Goal: Task Accomplishment & Management: Manage account settings

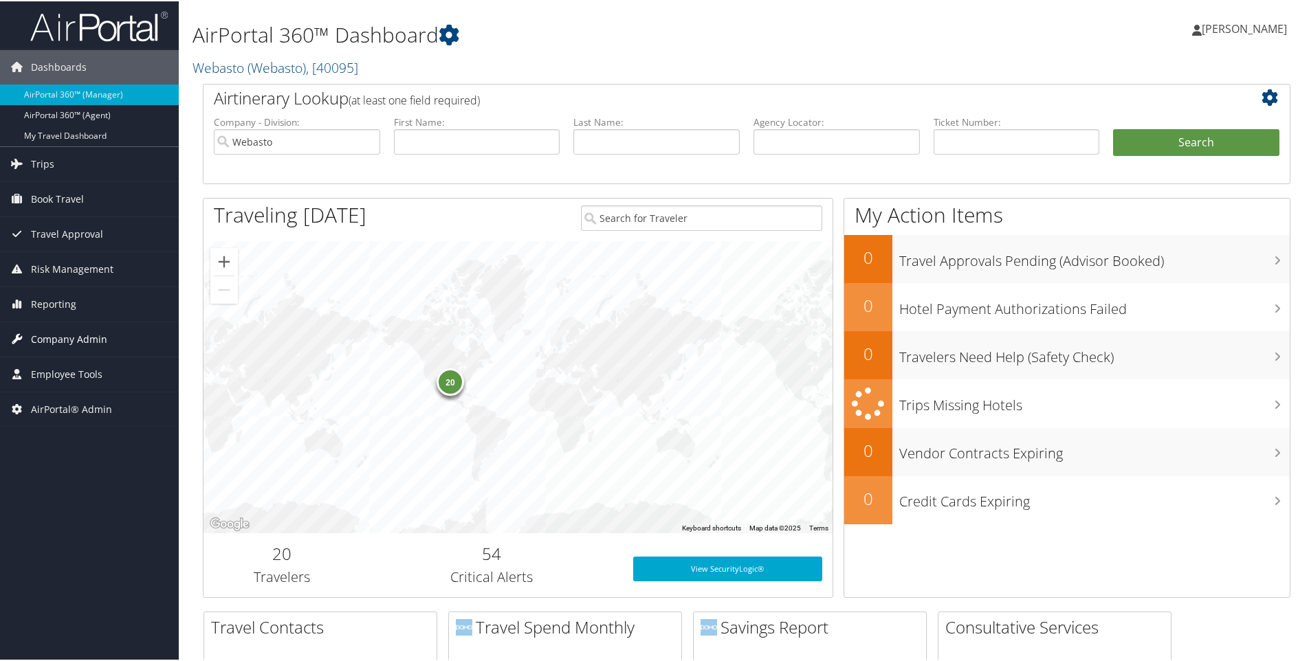
click at [67, 335] on span "Company Admin" at bounding box center [69, 338] width 76 height 34
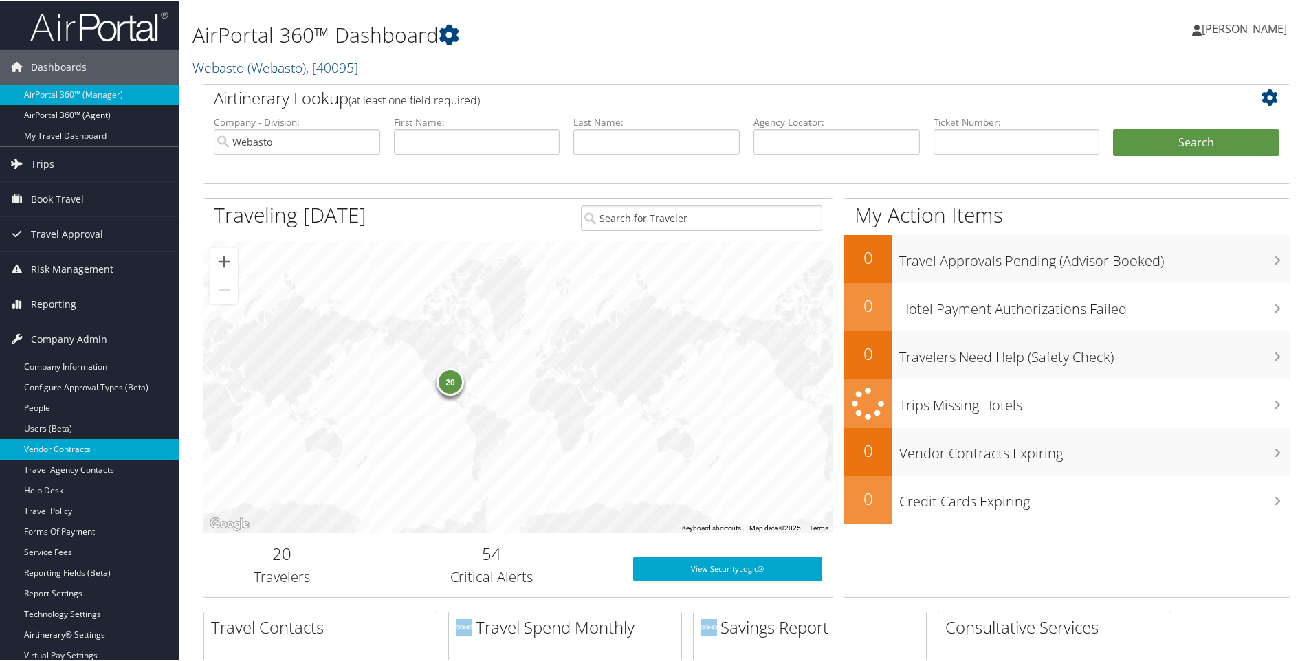
click at [44, 443] on link "Vendor Contracts" at bounding box center [89, 448] width 179 height 21
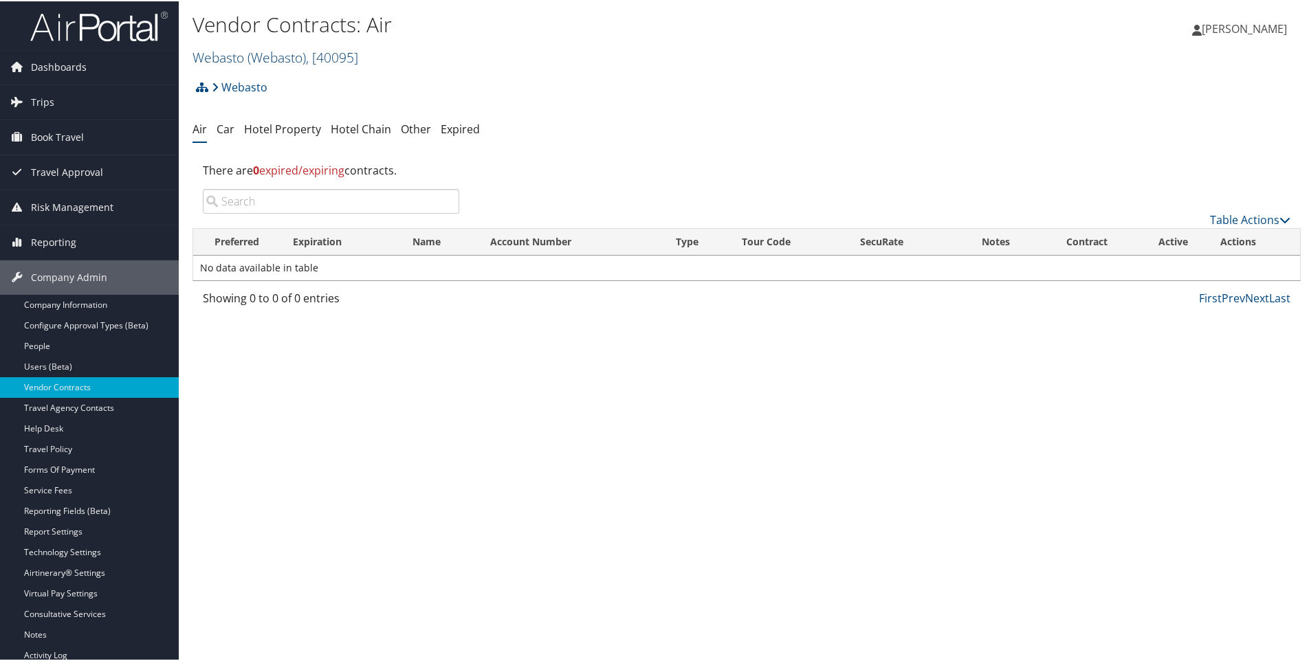
click at [280, 56] on span "( Webasto )" at bounding box center [276, 56] width 58 height 19
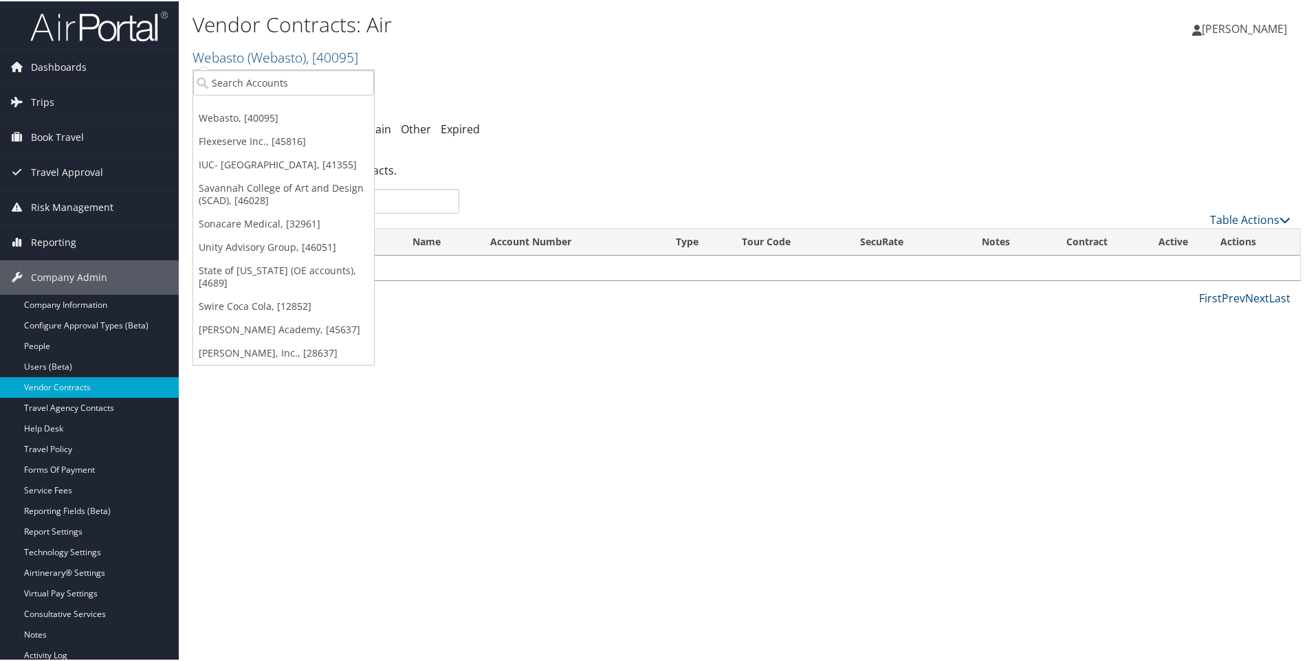
click at [252, 264] on link "State of [US_STATE] (OE accounts), [4689]" at bounding box center [283, 276] width 181 height 36
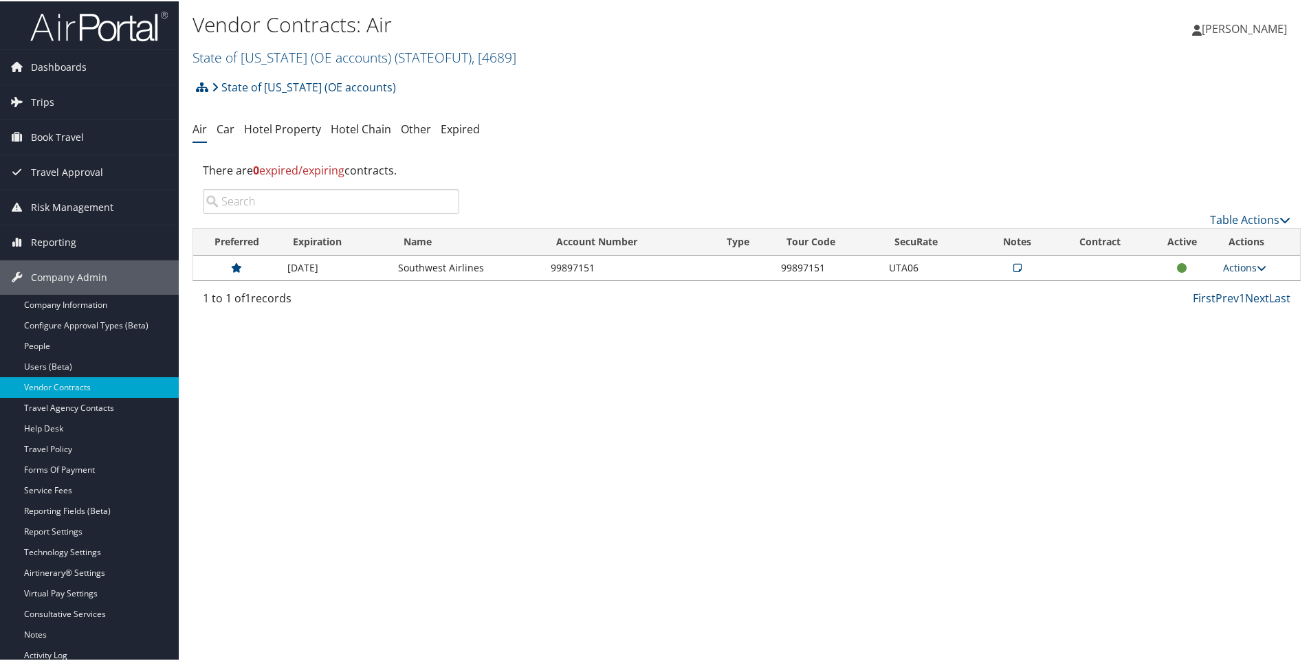
click at [1231, 263] on link "Actions" at bounding box center [1244, 266] width 43 height 13
click at [276, 54] on link "State of Utah (OE accounts) ( STATEOFUT ) , [ 4689 ]" at bounding box center [354, 56] width 324 height 19
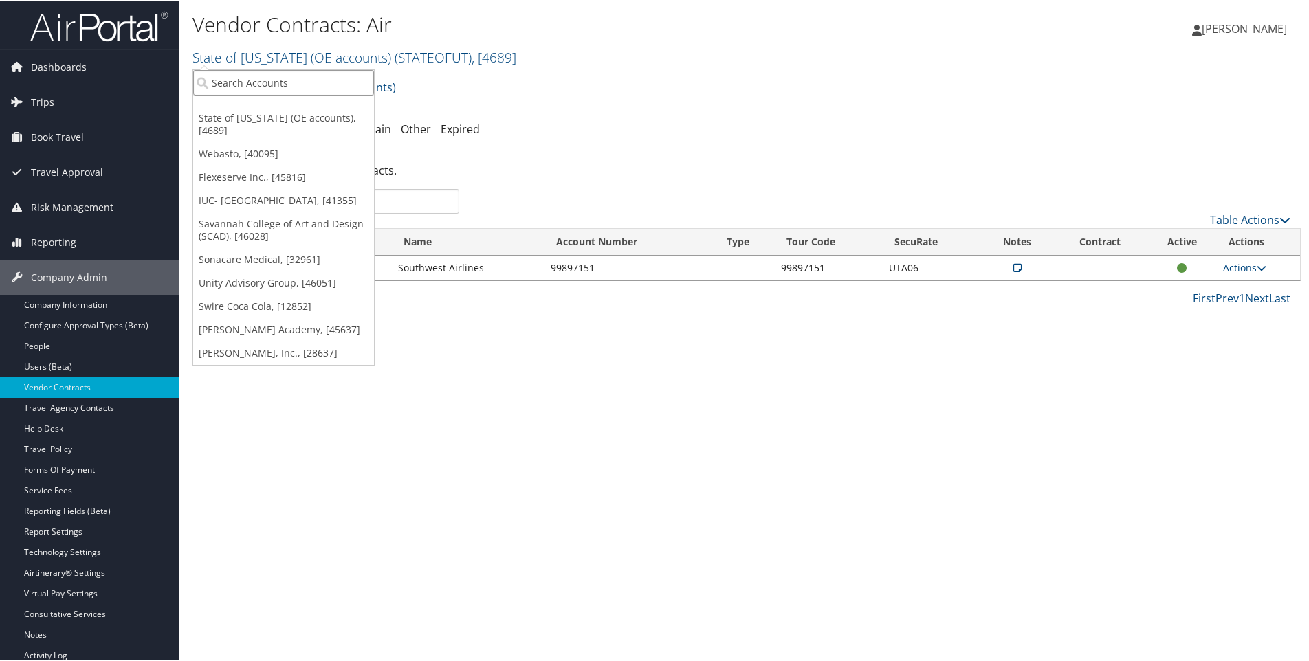
click at [272, 75] on input "search" at bounding box center [283, 81] width 181 height 25
type input "kyletest"
click at [261, 111] on div "KyleTest (KyleTest), [44000]" at bounding box center [284, 106] width 196 height 12
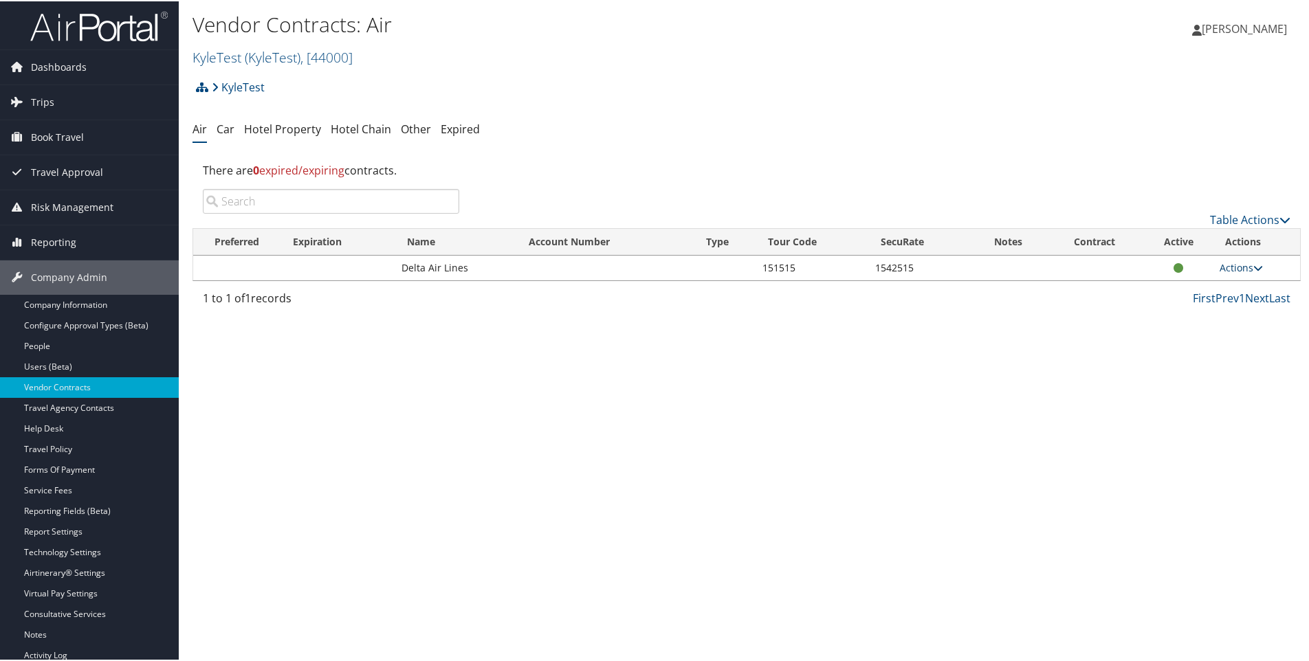
click at [1236, 266] on link "Actions" at bounding box center [1241, 266] width 43 height 13
click at [1208, 329] on link "Delete" at bounding box center [1208, 333] width 91 height 23
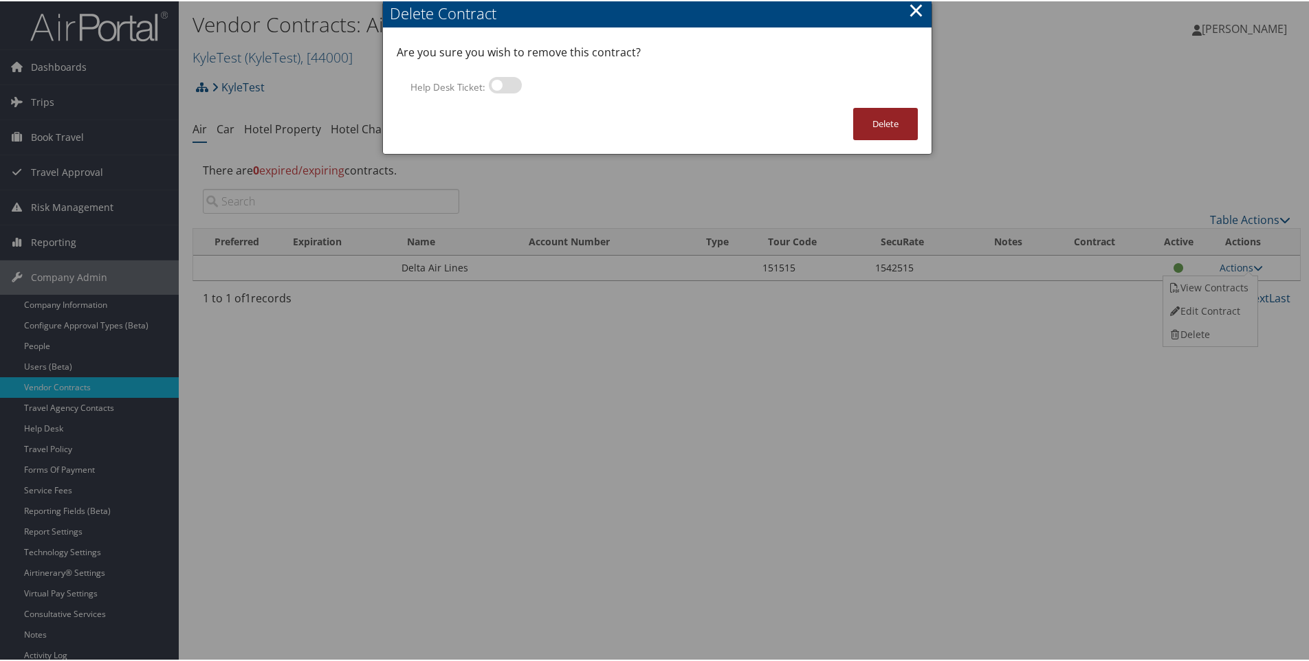
click at [885, 118] on button "Delete" at bounding box center [885, 123] width 65 height 32
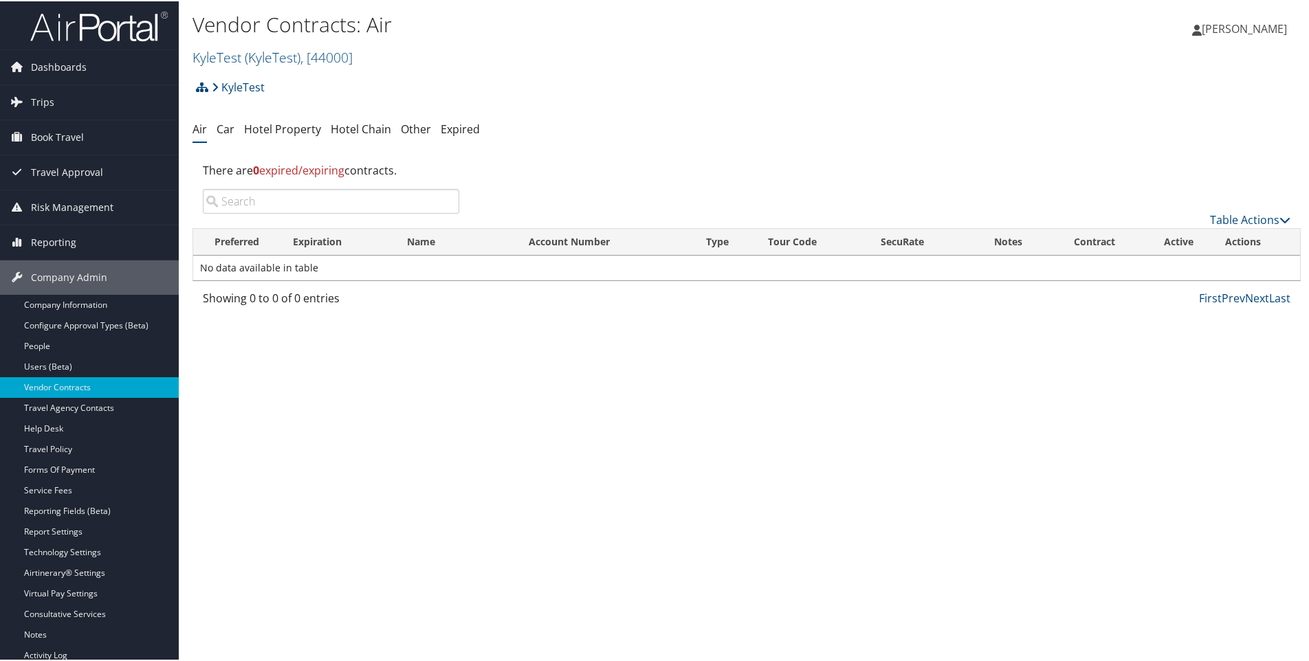
click at [1217, 25] on span "[PERSON_NAME]" at bounding box center [1244, 27] width 85 height 15
click at [1151, 250] on link "Sign Out" at bounding box center [1208, 247] width 153 height 23
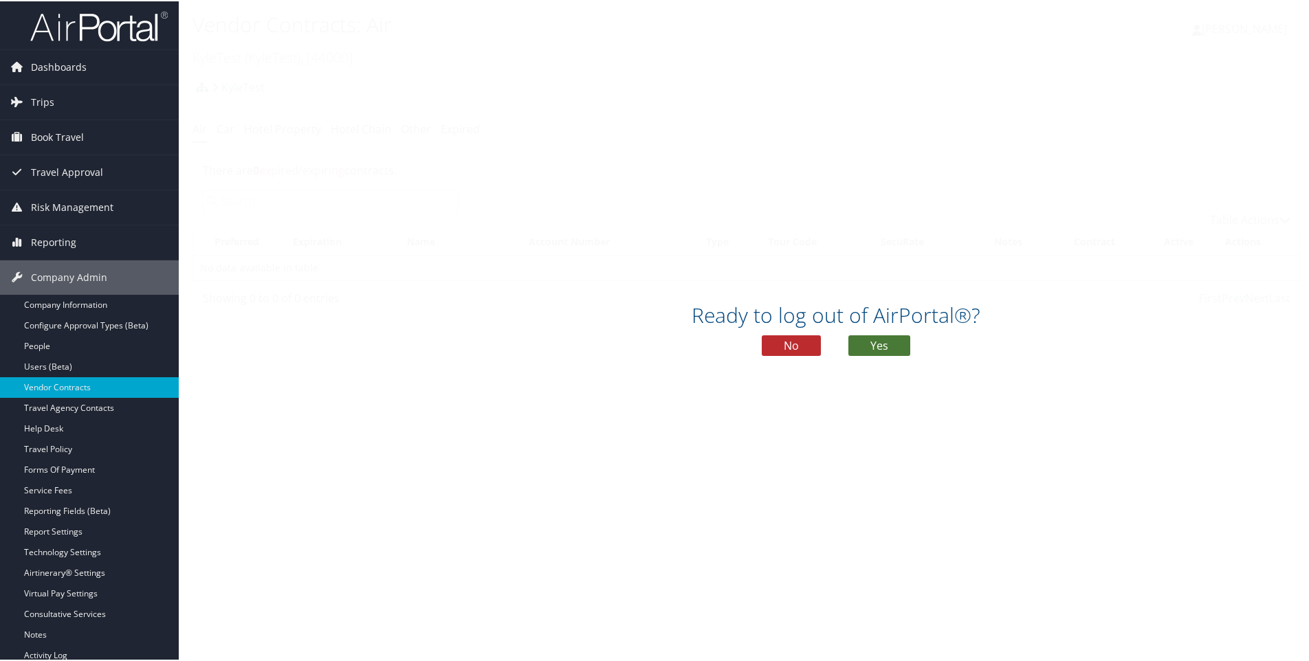
click at [891, 344] on button "Yes" at bounding box center [879, 344] width 62 height 21
